Goal: Register for event/course

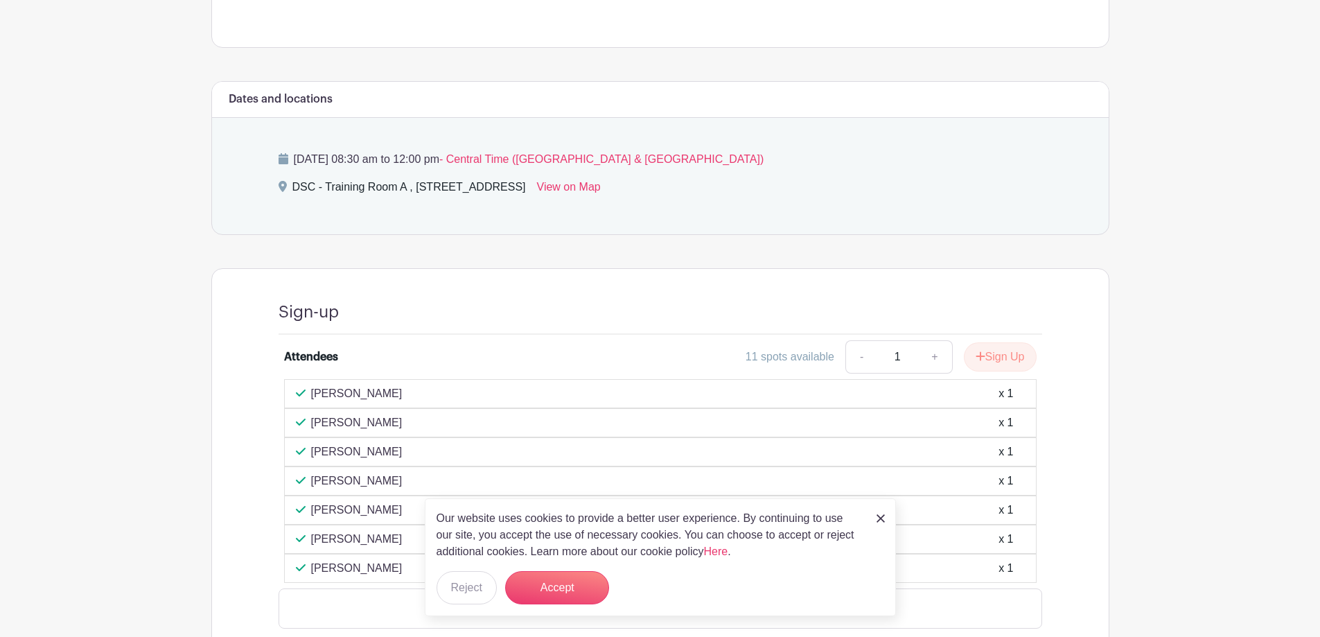
scroll to position [485, 0]
click at [568, 589] on button "Accept" at bounding box center [557, 587] width 104 height 33
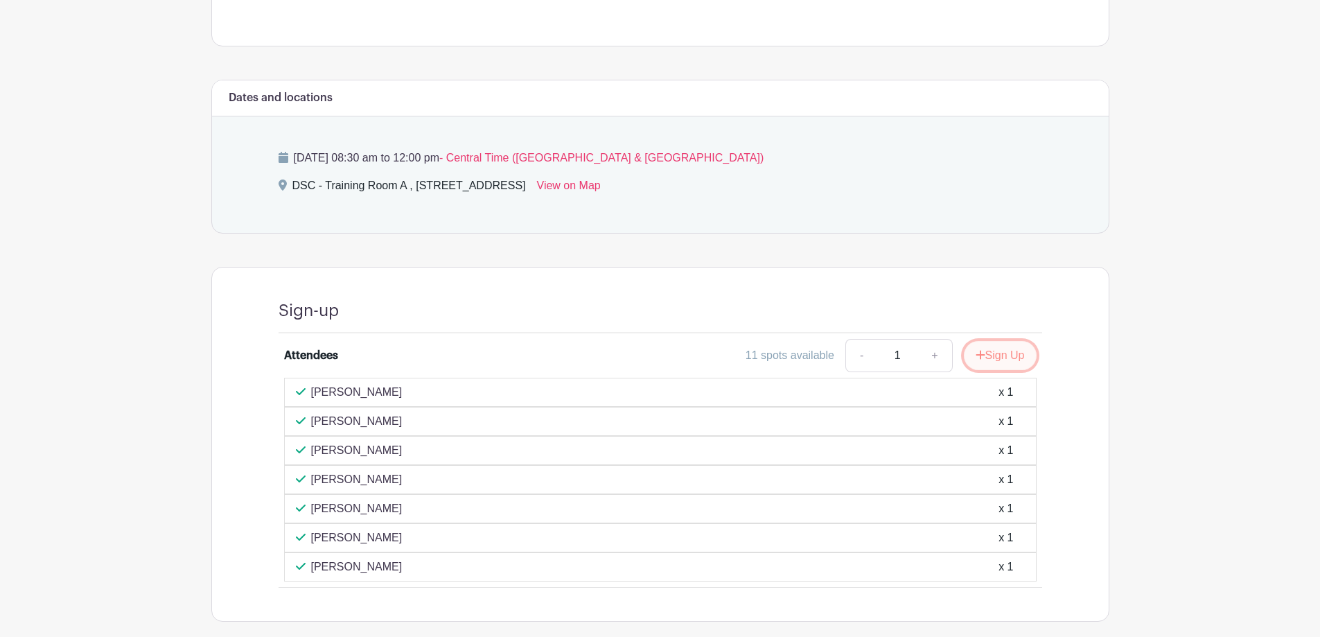
click at [995, 358] on button "Sign Up" at bounding box center [1000, 355] width 73 height 29
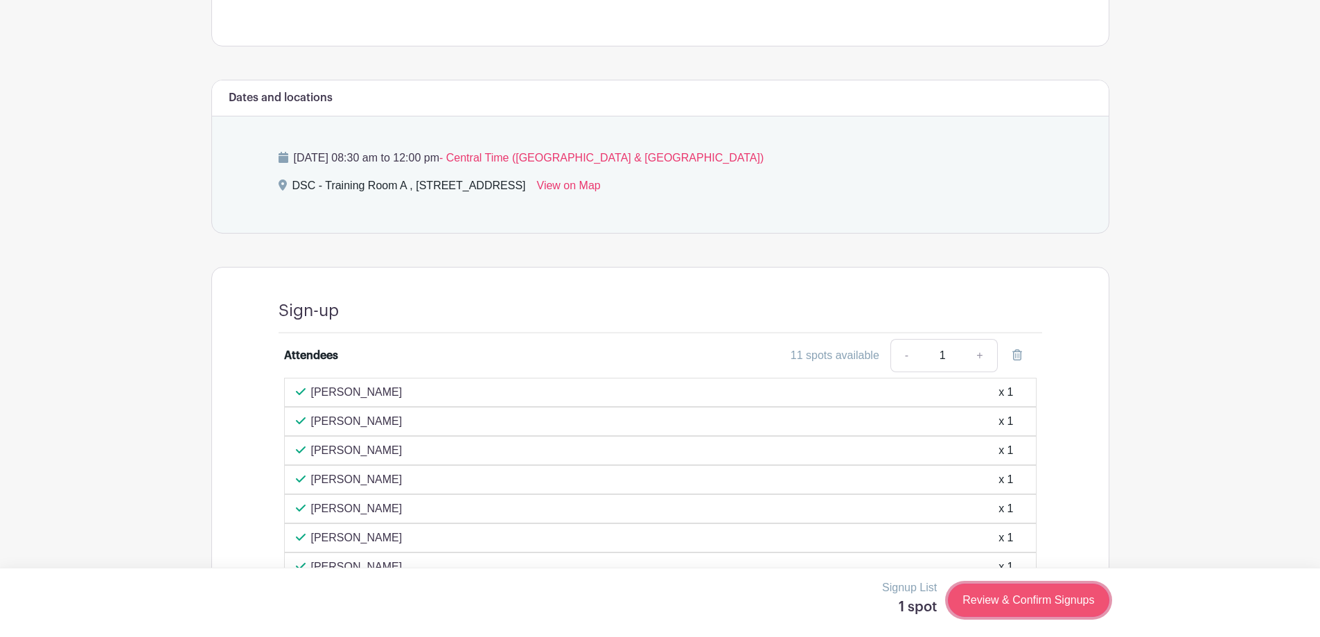
click at [1022, 598] on link "Review & Confirm Signups" at bounding box center [1028, 600] width 161 height 33
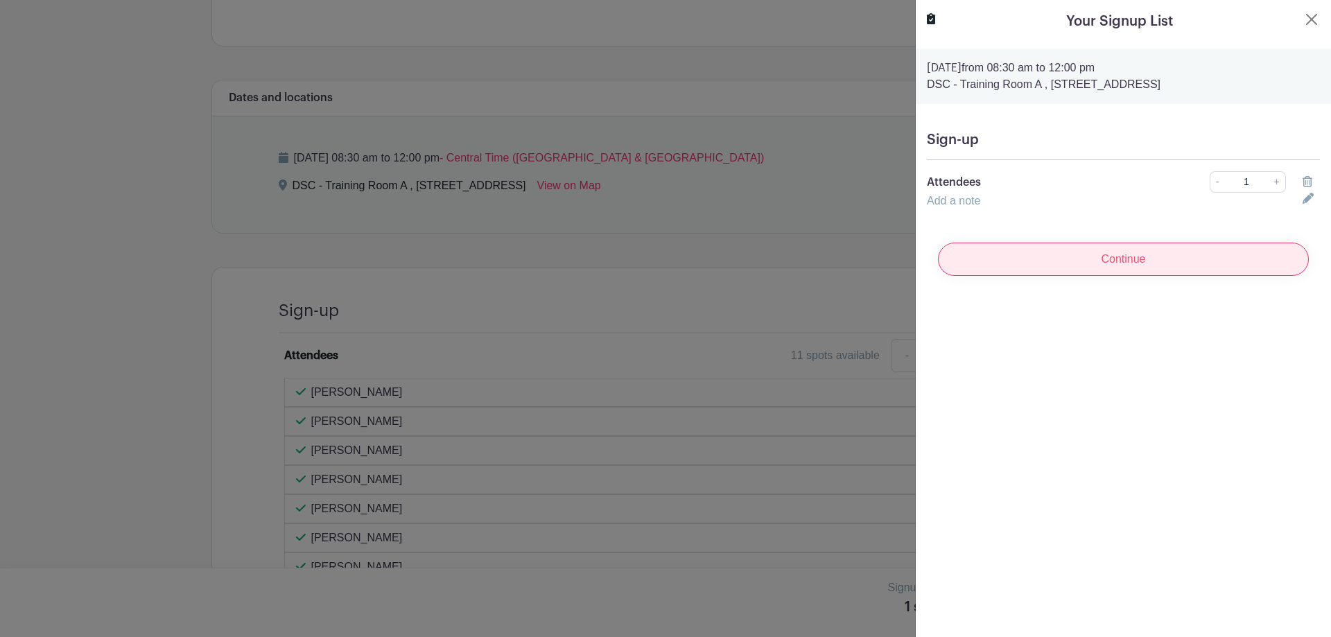
click at [1085, 264] on input "Continue" at bounding box center [1123, 259] width 371 height 33
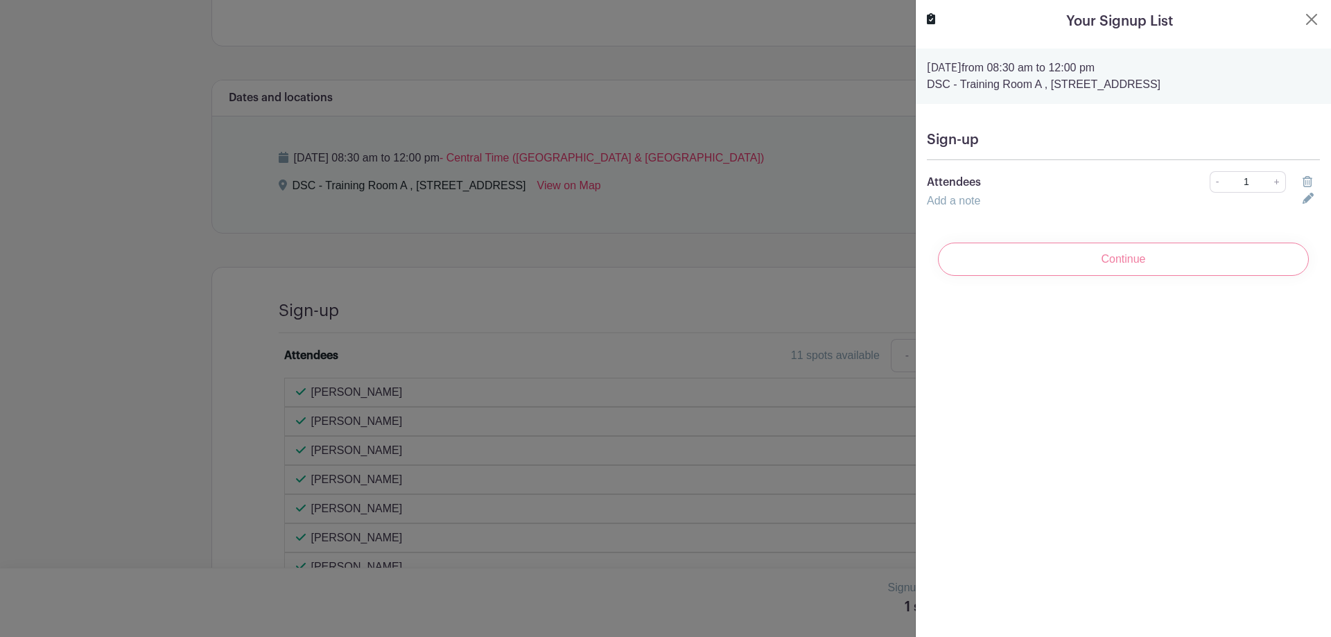
click at [1074, 261] on div "Continue" at bounding box center [1123, 258] width 393 height 55
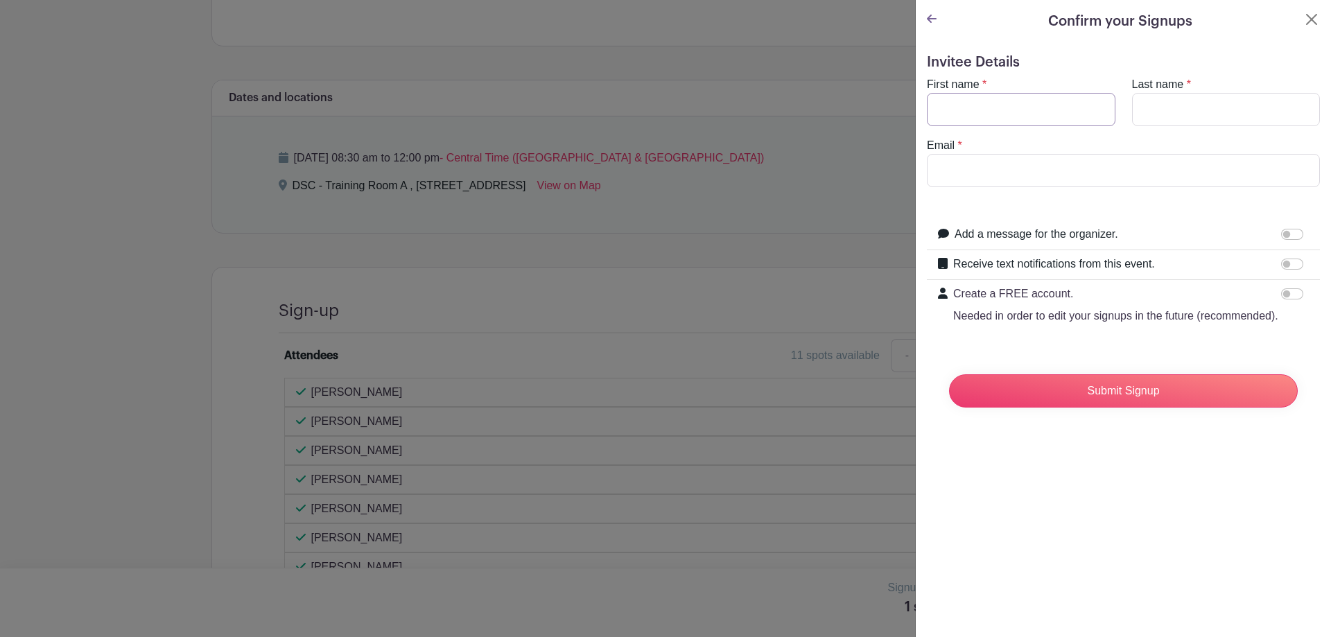
click at [994, 108] on input "First name" at bounding box center [1021, 109] width 189 height 33
type input "[PERSON_NAME]"
click at [1139, 112] on input "Last name" at bounding box center [1226, 109] width 189 height 33
type input "[PERSON_NAME]"
click at [947, 167] on input "Email" at bounding box center [1123, 170] width 393 height 33
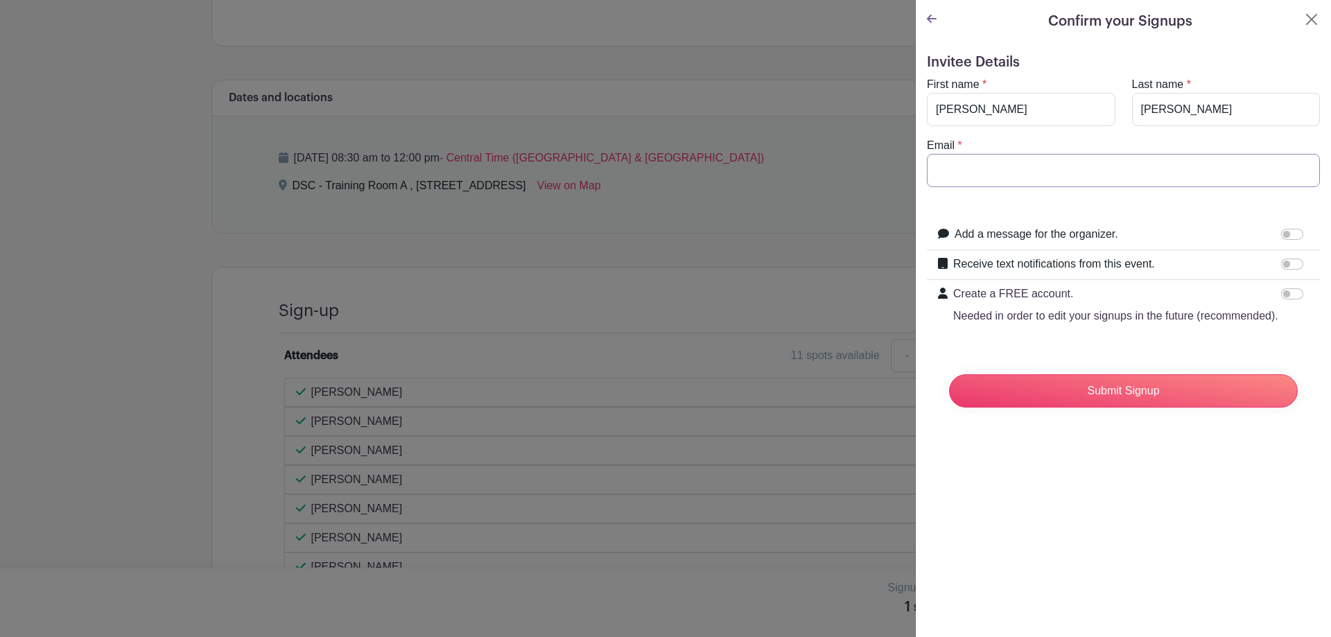
type input "[EMAIL_ADDRESS][DOMAIN_NAME]"
click at [1282, 234] on input "Add a message for the organizer." at bounding box center [1292, 234] width 22 height 11
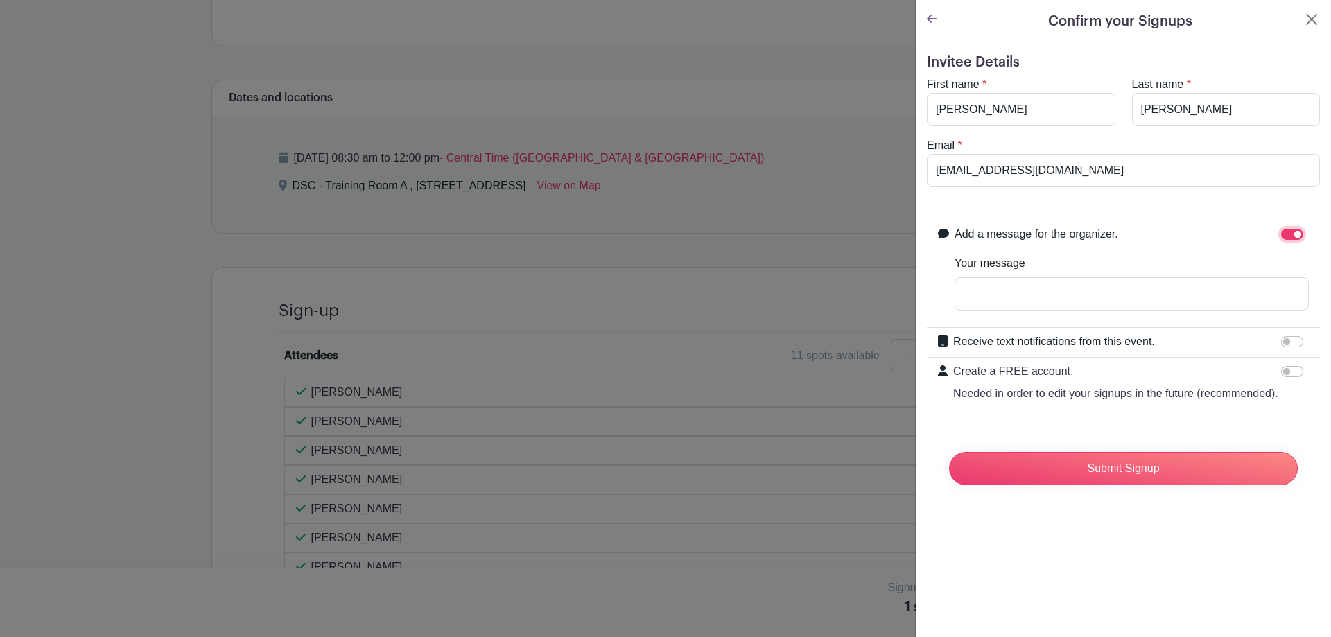
click at [1281, 229] on input "Add a message for the organizer." at bounding box center [1292, 234] width 22 height 11
checkbox input "false"
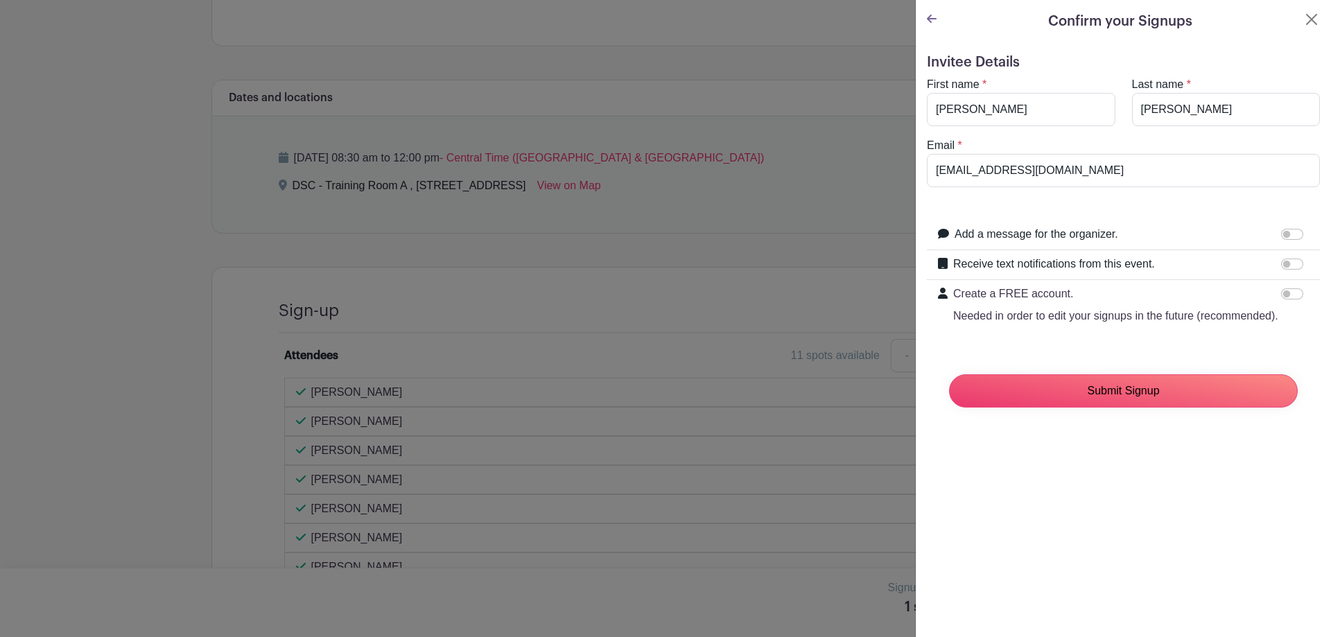
drag, startPoint x: 1069, startPoint y: 413, endPoint x: 1146, endPoint y: 302, distance: 135.0
click at [1146, 302] on form "Invitee Details First name * [PERSON_NAME] Last name * [PERSON_NAME] Email * [E…" at bounding box center [1123, 236] width 393 height 365
click at [1281, 269] on input "Receive text notifications from this event." at bounding box center [1292, 264] width 22 height 11
checkbox input "true"
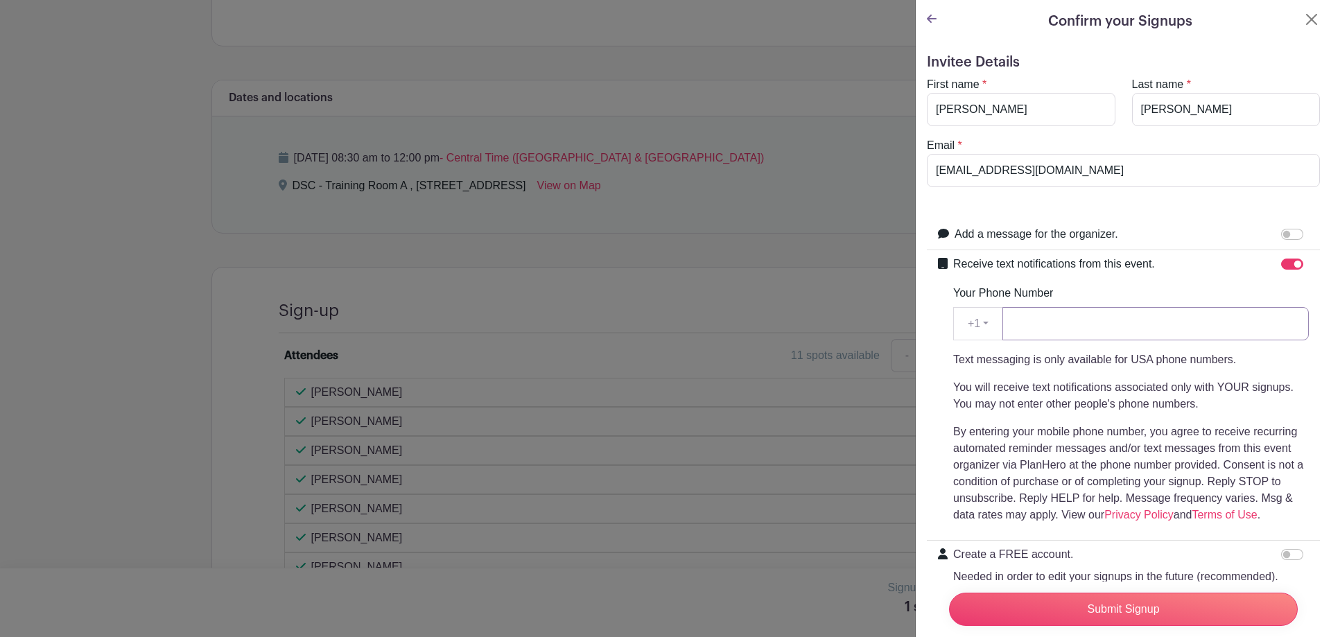
click at [1022, 327] on input "Your Phone Number" at bounding box center [1155, 323] width 306 height 33
type input "6306083479"
click at [1148, 597] on input "Submit Signup" at bounding box center [1123, 609] width 349 height 33
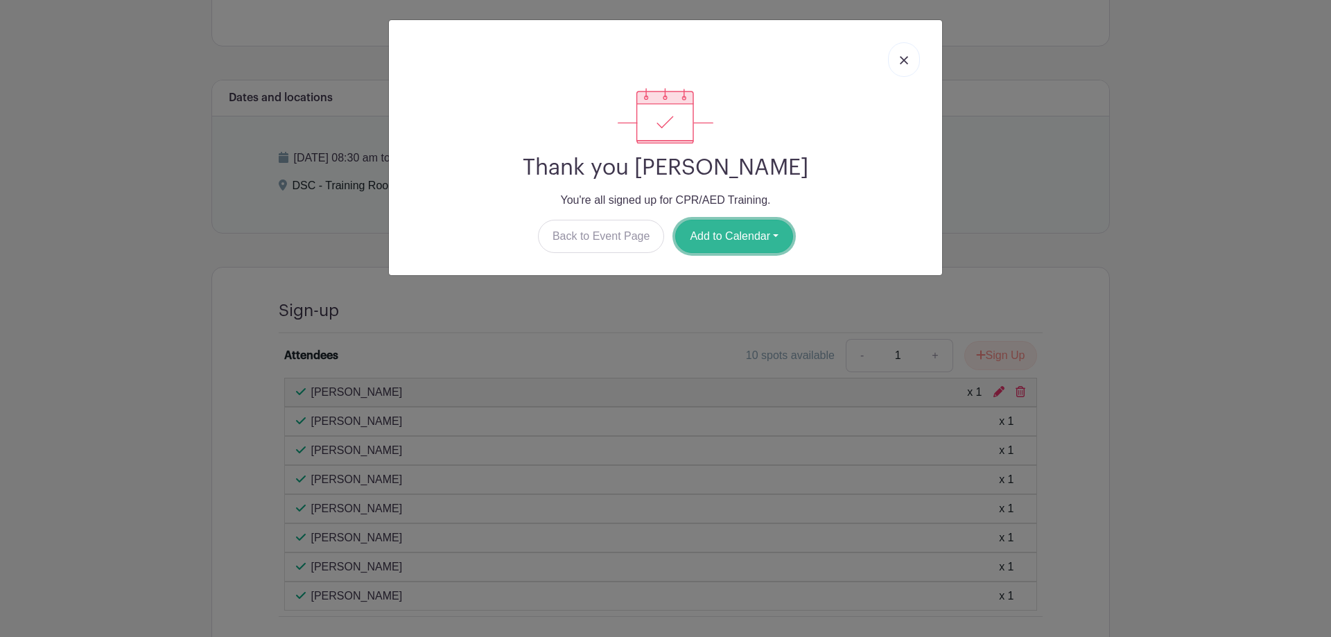
click at [689, 227] on button "Add to Calendar" at bounding box center [734, 236] width 118 height 33
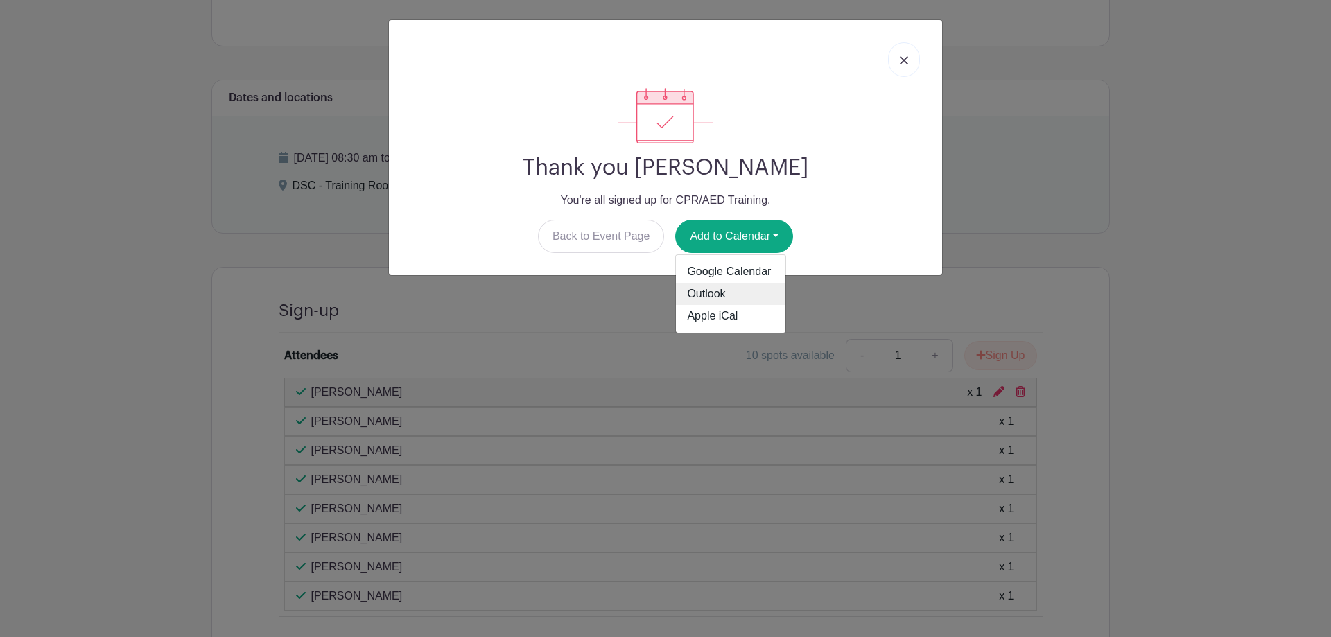
click at [702, 299] on link "Outlook" at bounding box center [731, 294] width 110 height 22
click at [895, 61] on link at bounding box center [904, 59] width 32 height 35
